Goal: Task Accomplishment & Management: Manage account settings

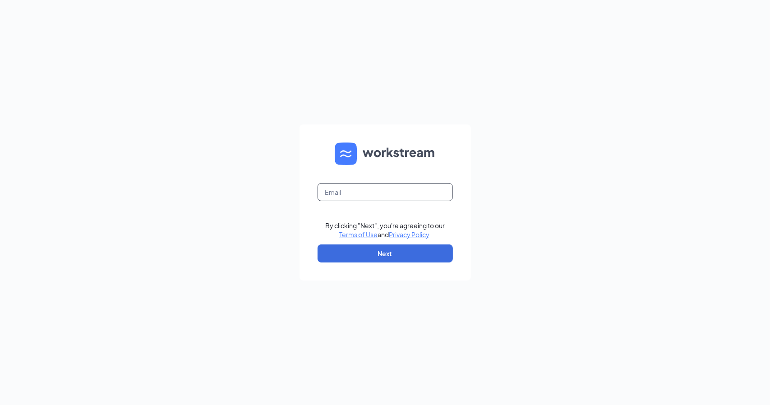
click at [368, 198] on input "text" at bounding box center [385, 192] width 135 height 18
type input "jesse@browniron.com"
click at [423, 186] on input "jesse@browniron.com" at bounding box center [385, 192] width 135 height 18
click at [466, 178] on form "jesse@browniron.com By clicking "Next", you're agreeing to our Terms of Use and…" at bounding box center [385, 203] width 171 height 156
click at [376, 248] on button "Next" at bounding box center [385, 254] width 135 height 18
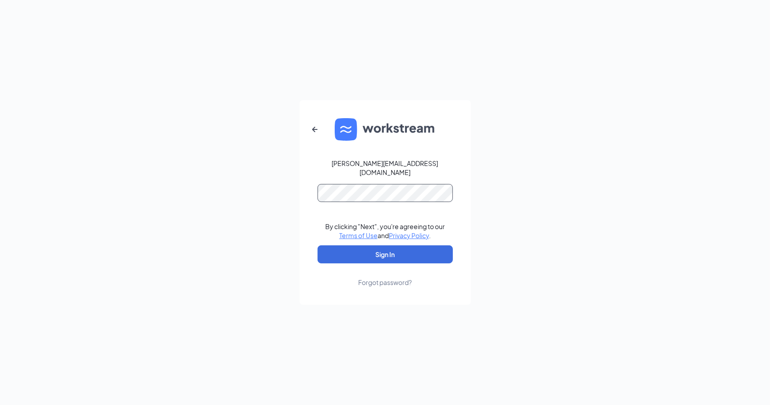
click at [318, 246] on button "Sign In" at bounding box center [385, 255] width 135 height 18
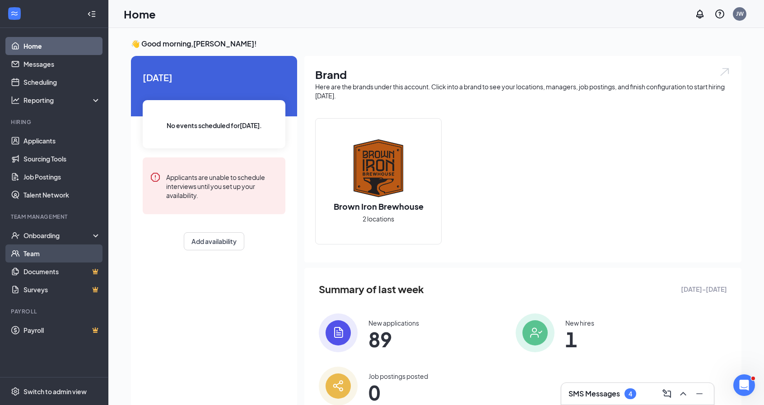
click at [64, 254] on link "Team" at bounding box center [61, 254] width 77 height 18
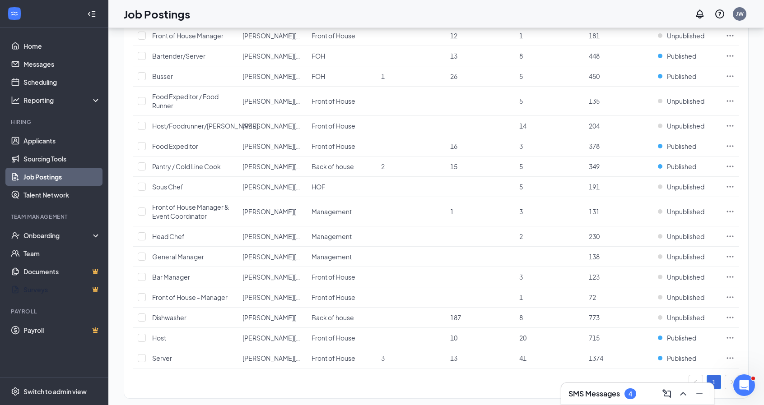
scroll to position [436, 0]
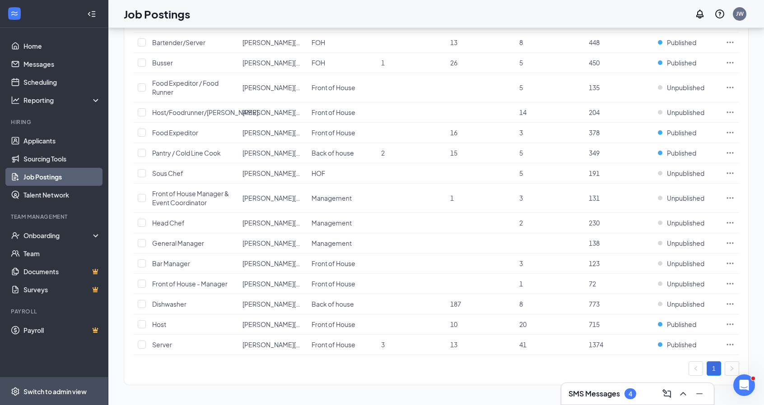
click at [64, 389] on div "Switch to admin view" at bounding box center [54, 391] width 63 height 9
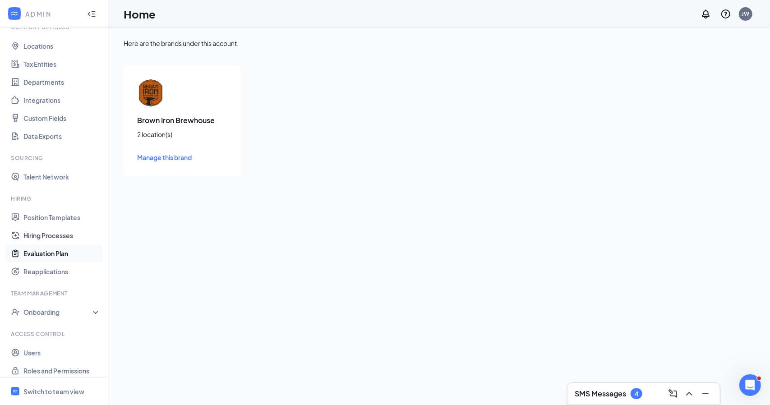
scroll to position [47, 0]
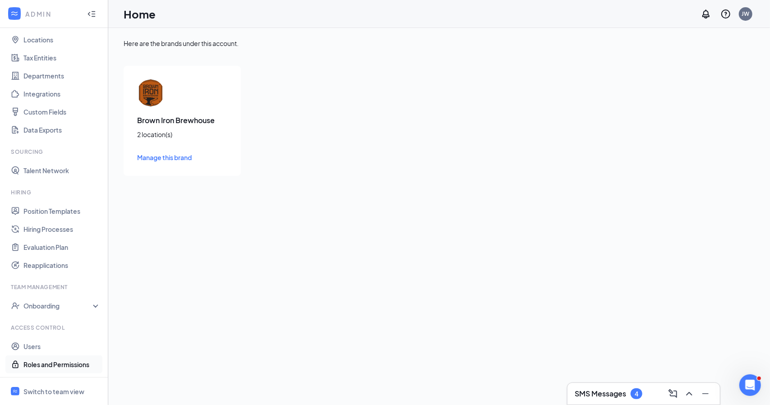
click at [47, 366] on link "Roles and Permissions" at bounding box center [61, 365] width 77 height 18
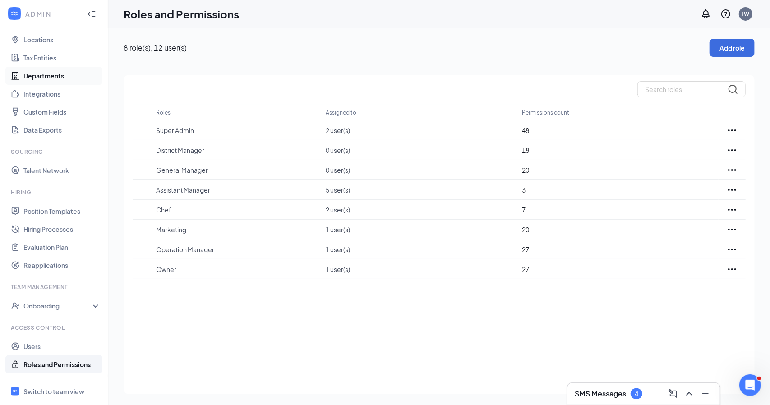
click at [61, 80] on link "Departments" at bounding box center [61, 76] width 77 height 18
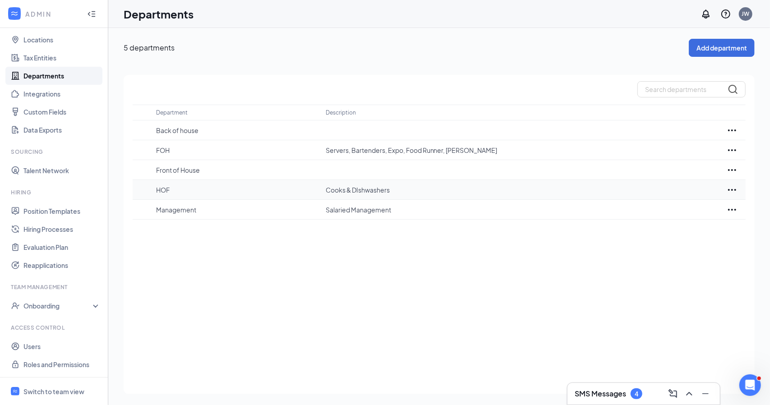
click at [292, 190] on p "HOF" at bounding box center [236, 189] width 161 height 9
click at [728, 185] on icon "Ellipses" at bounding box center [732, 190] width 11 height 11
click at [699, 215] on p "Edit" at bounding box center [693, 217] width 76 height 9
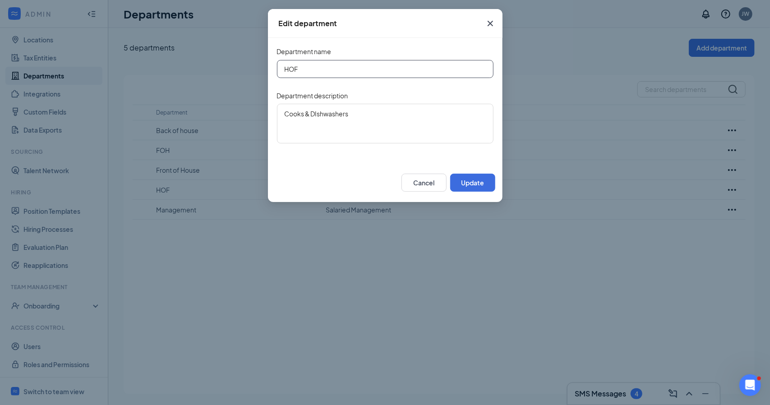
click at [340, 72] on input "HOF" at bounding box center [385, 69] width 217 height 18
type input "K"
type input "Back of House"
click at [465, 172] on div "Cancel Update" at bounding box center [385, 182] width 235 height 39
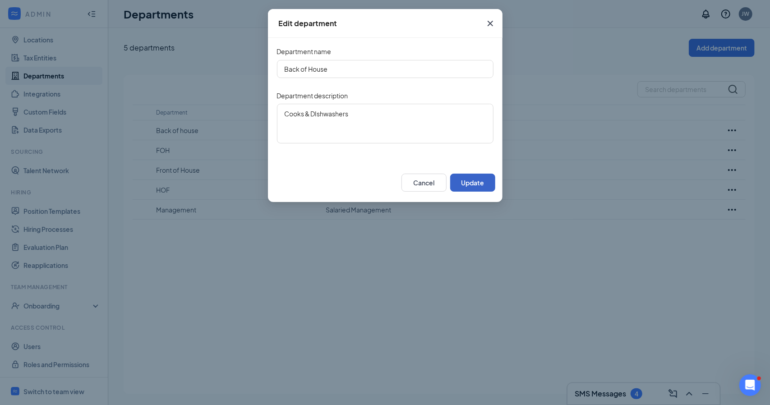
click at [464, 180] on button "Update" at bounding box center [472, 183] width 45 height 18
